Goal: Task Accomplishment & Management: Use online tool/utility

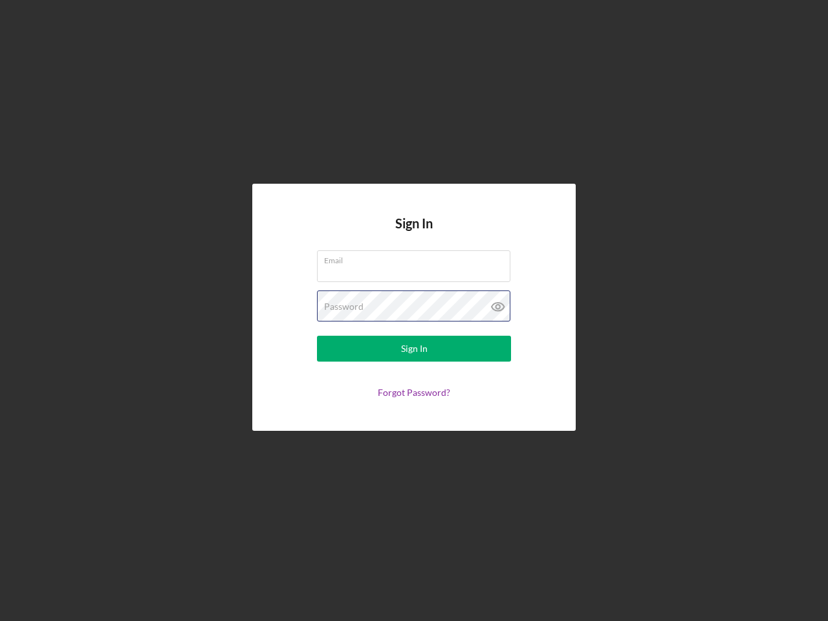
click at [414, 311] on div "Password" at bounding box center [414, 307] width 194 height 32
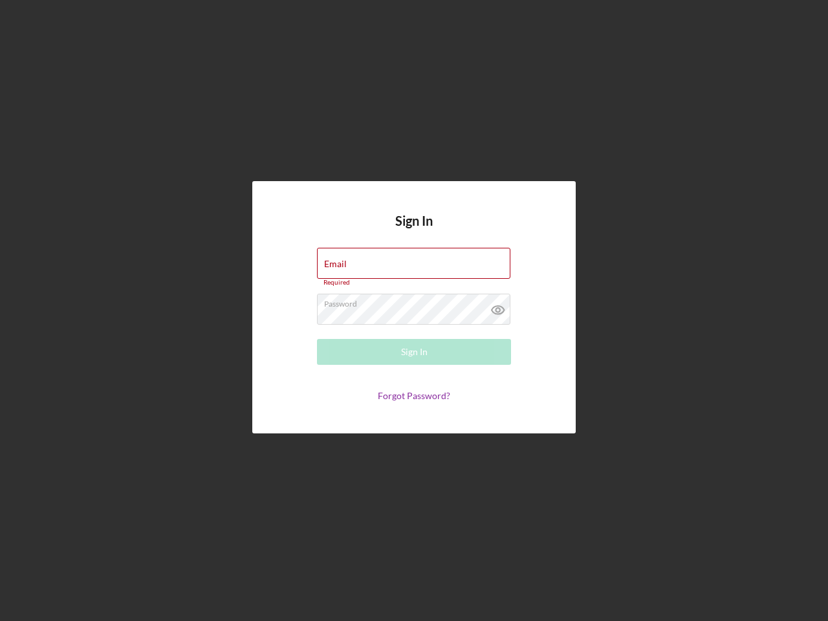
click at [498, 307] on icon at bounding box center [498, 310] width 32 height 32
